Goal: Task Accomplishment & Management: Manage account settings

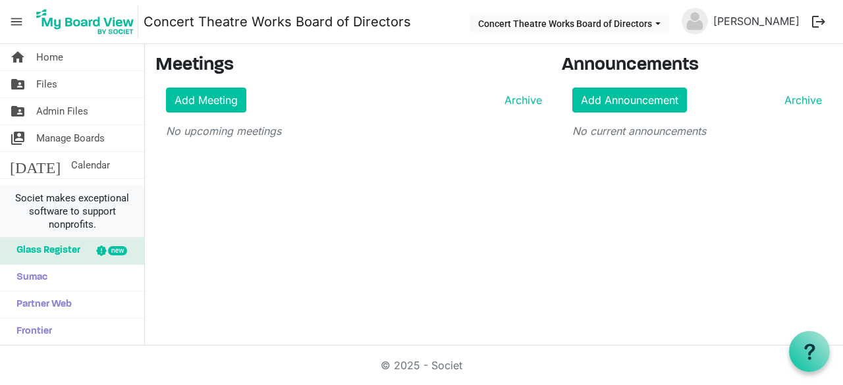
click at [58, 198] on span "Societ makes exceptional software to support nonprofits." at bounding box center [72, 212] width 132 height 40
click at [75, 184] on span "Board Members" at bounding box center [71, 192] width 70 height 26
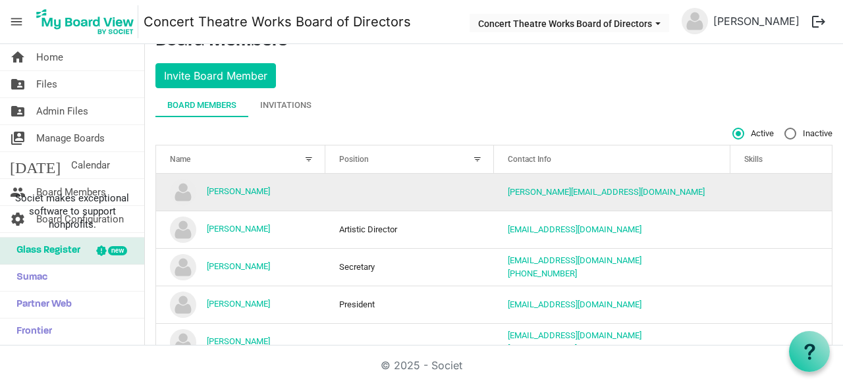
scroll to position [24, 0]
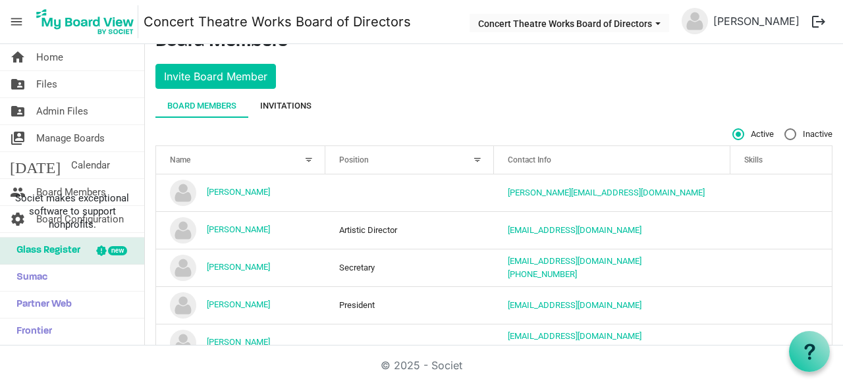
click at [283, 109] on div "Invitations" at bounding box center [285, 105] width 51 height 13
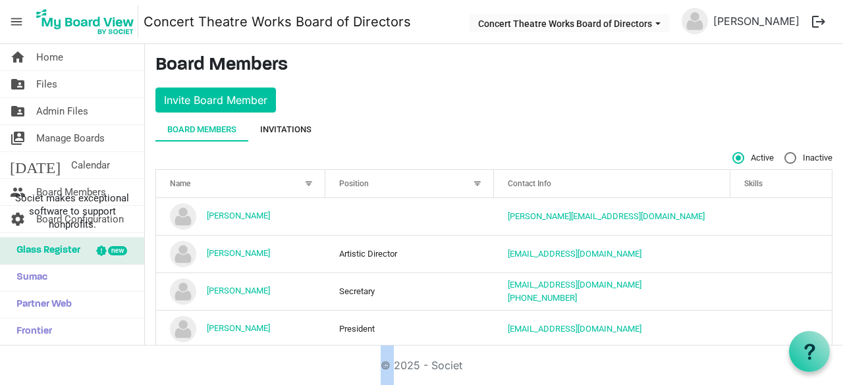
click at [283, 109] on main "Board Members Invite Board Member Board Members Invitations Active Inactive Nam…" at bounding box center [494, 263] width 698 height 438
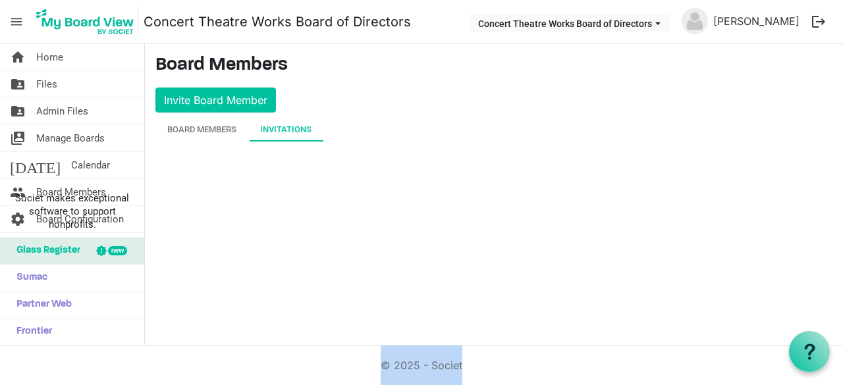
click at [283, 109] on main "Board Members Invite Board Member Board Members Invitations Active Inactive Nam…" at bounding box center [494, 103] width 698 height 119
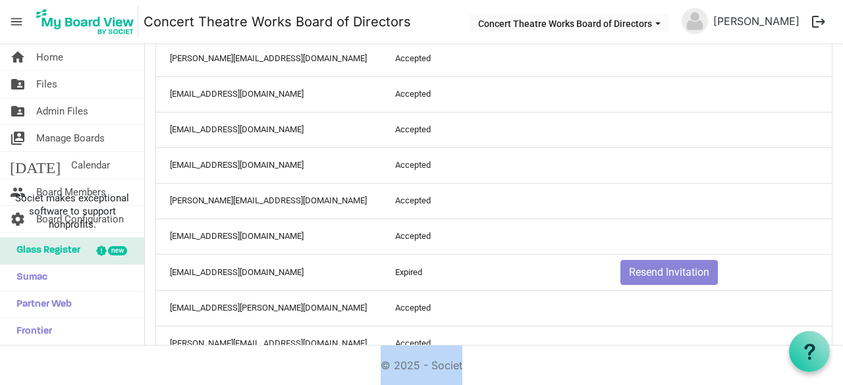
scroll to position [282, 0]
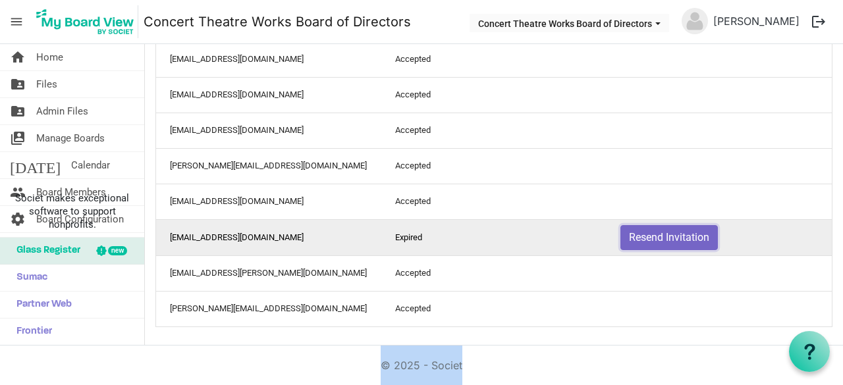
click at [631, 248] on button "Resend Invitation" at bounding box center [670, 237] width 98 height 25
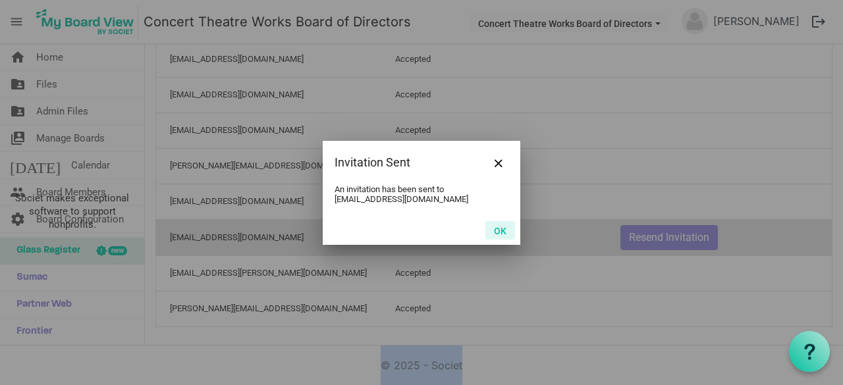
click at [495, 233] on button "OK" at bounding box center [501, 230] width 30 height 18
